Goal: Find specific page/section: Find specific page/section

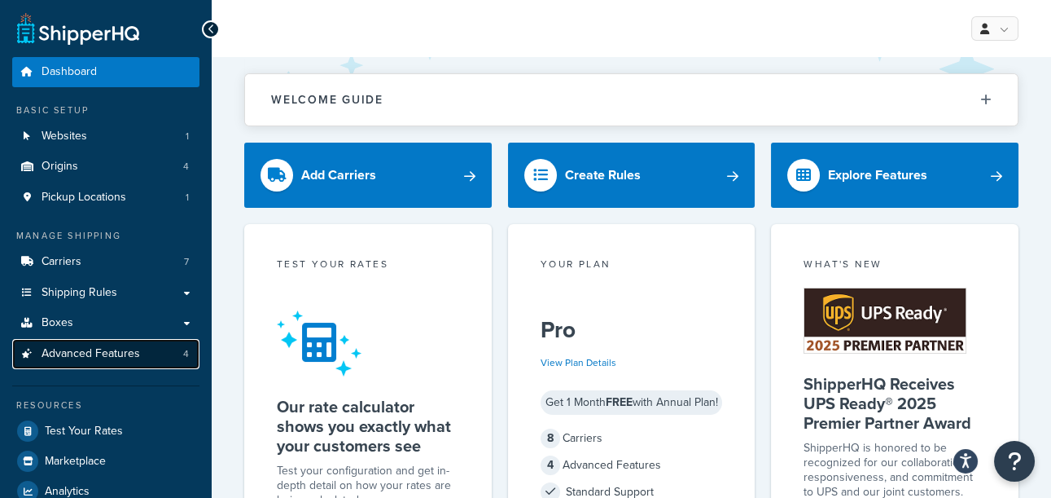
click at [145, 358] on link "Advanced Features 4" at bounding box center [105, 354] width 187 height 30
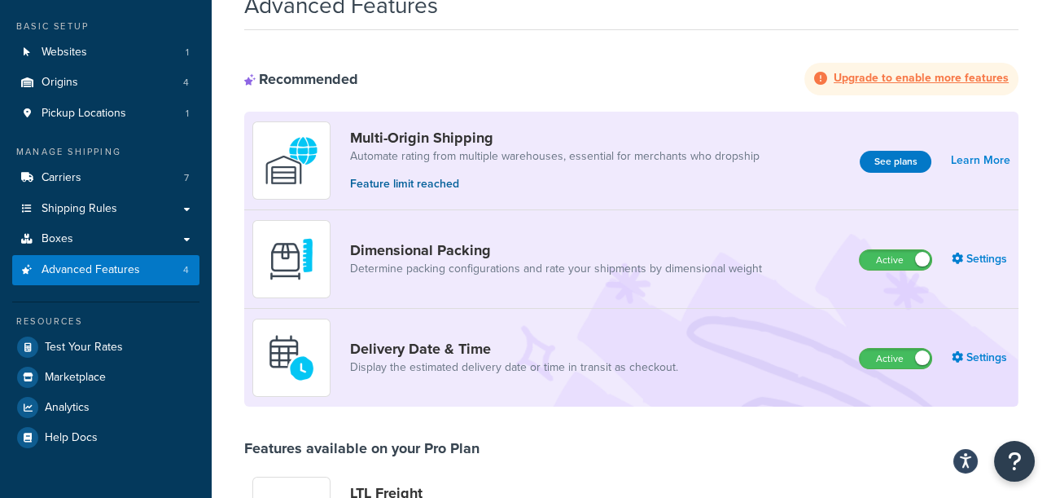
scroll to position [82, 0]
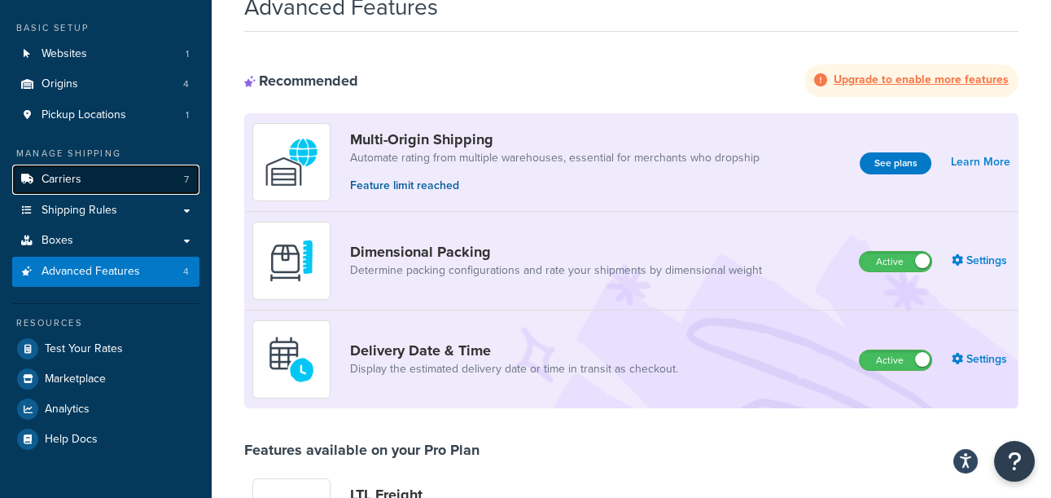
click at [125, 186] on link "Carriers 7" at bounding box center [105, 179] width 187 height 30
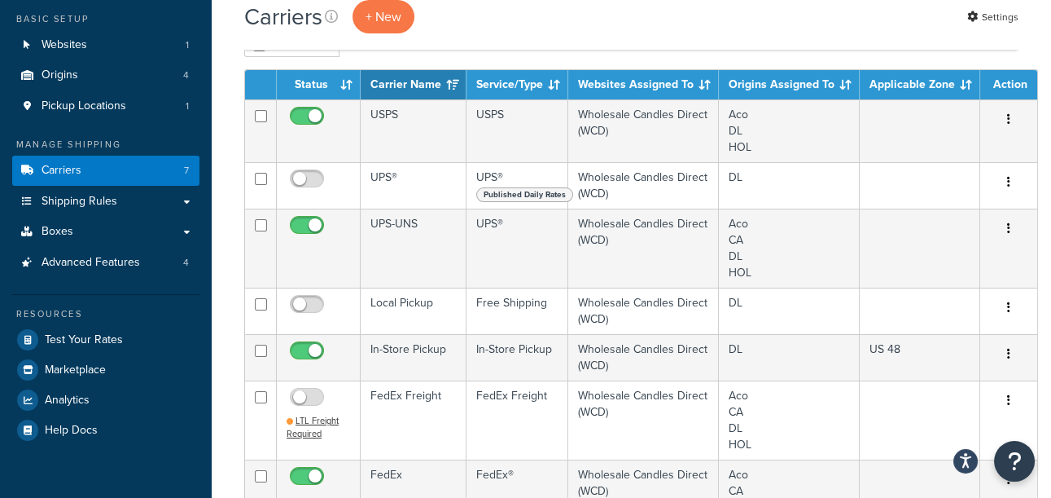
scroll to position [90, 0]
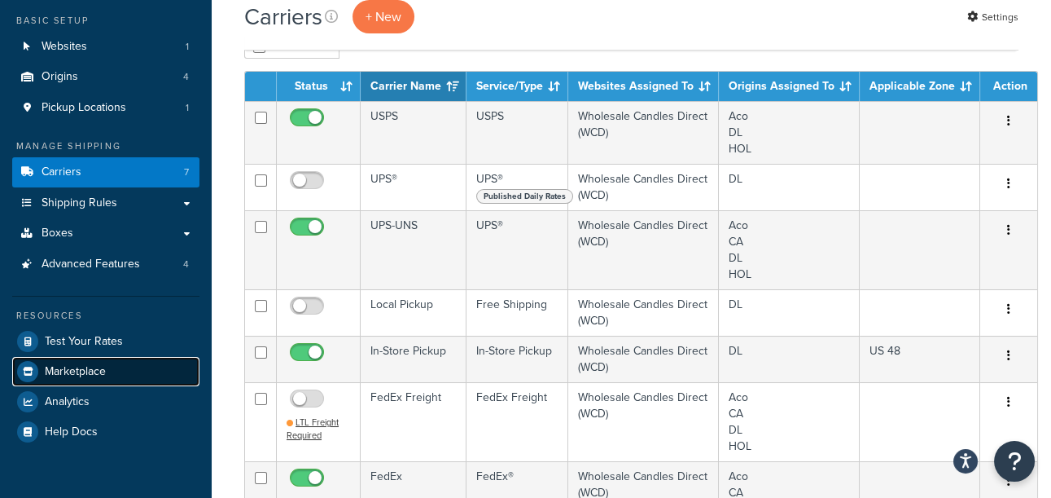
click at [129, 376] on link "Marketplace" at bounding box center [105, 371] width 187 height 29
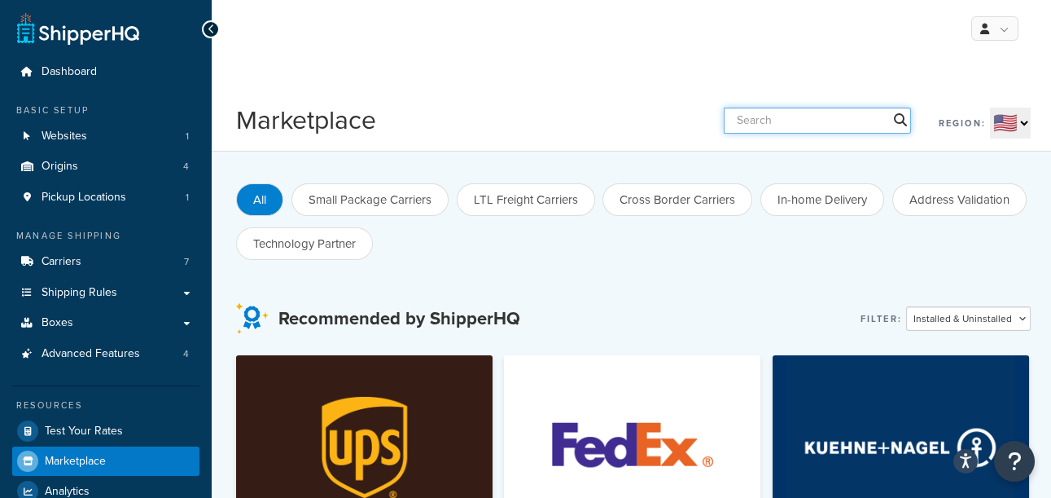
click at [879, 119] on input "text" at bounding box center [817, 120] width 187 height 26
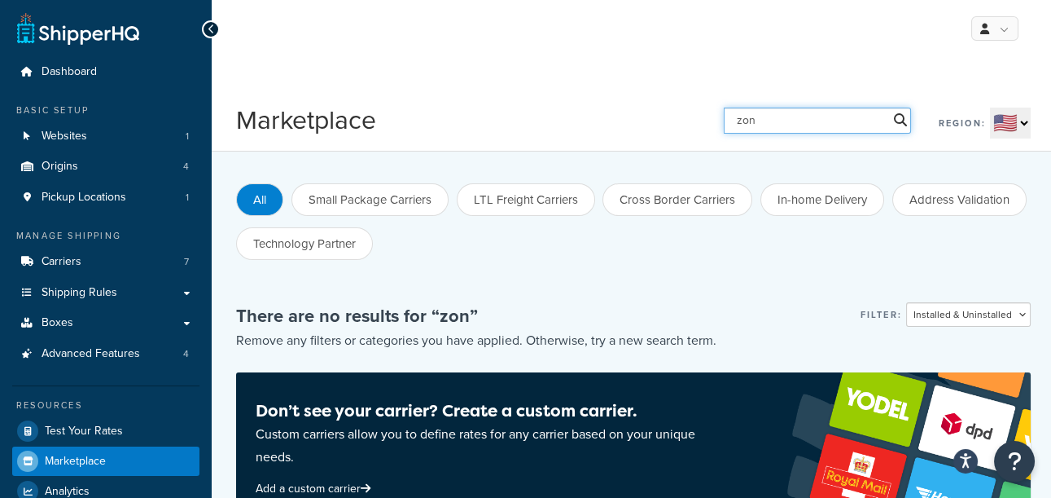
type input "zon"
